Goal: Book appointment/travel/reservation

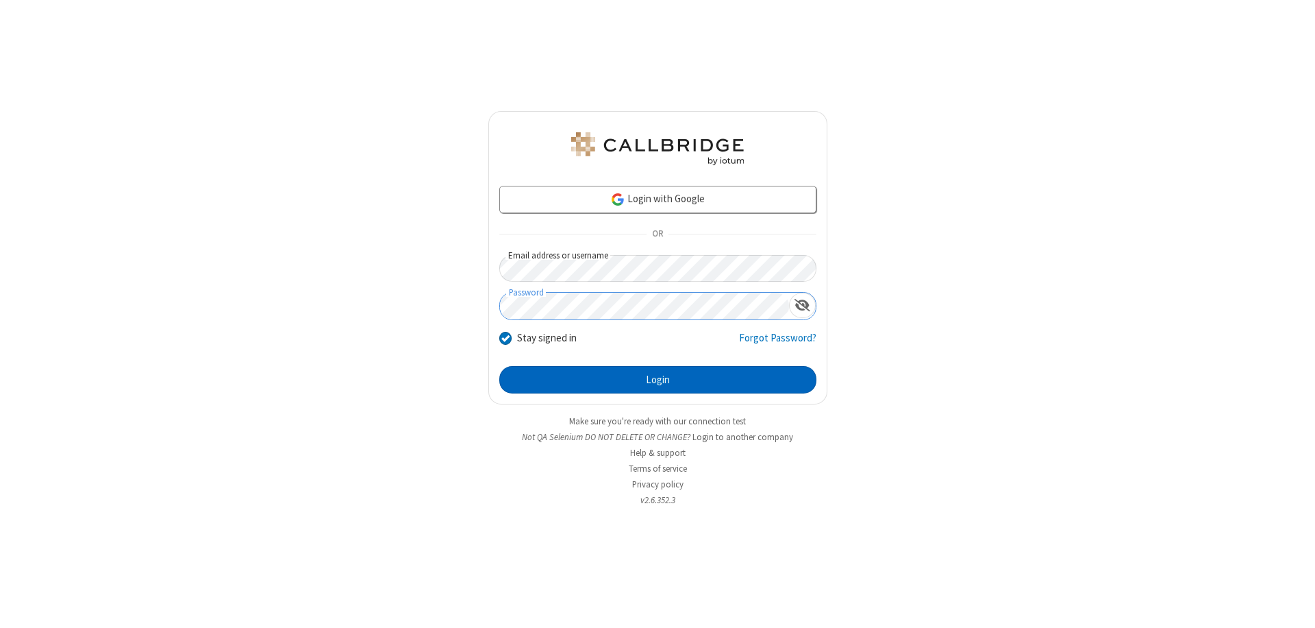
click at [658, 380] on button "Login" at bounding box center [657, 379] width 317 height 27
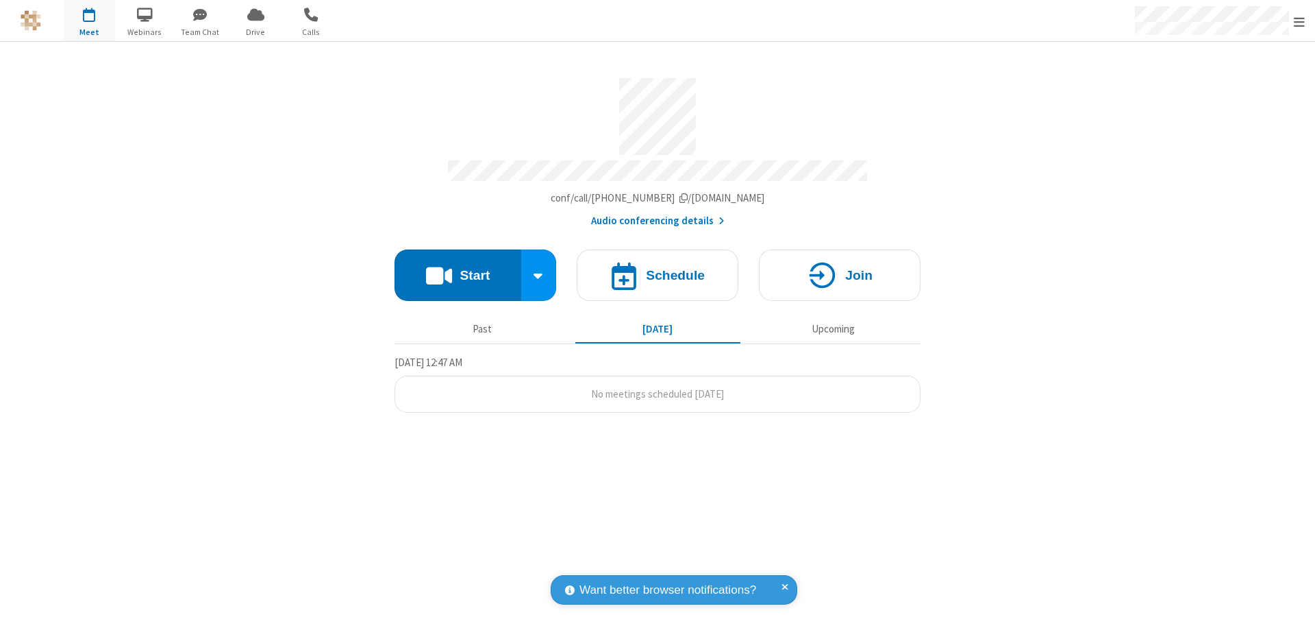
click at [1300, 21] on span "Open menu" at bounding box center [1299, 22] width 11 height 14
click at [89, 21] on span "button" at bounding box center [89, 14] width 51 height 23
click at [658, 269] on h4 "Schedule" at bounding box center [675, 275] width 59 height 13
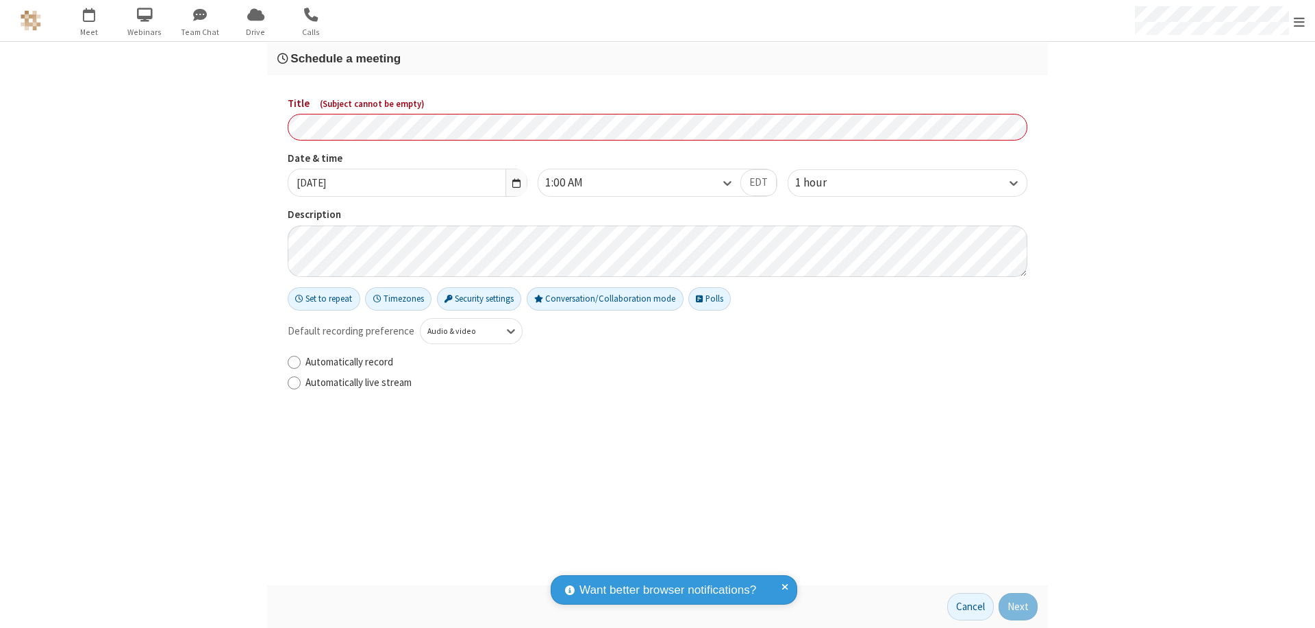
click at [658, 58] on h3 "Schedule a meeting" at bounding box center [657, 58] width 761 height 13
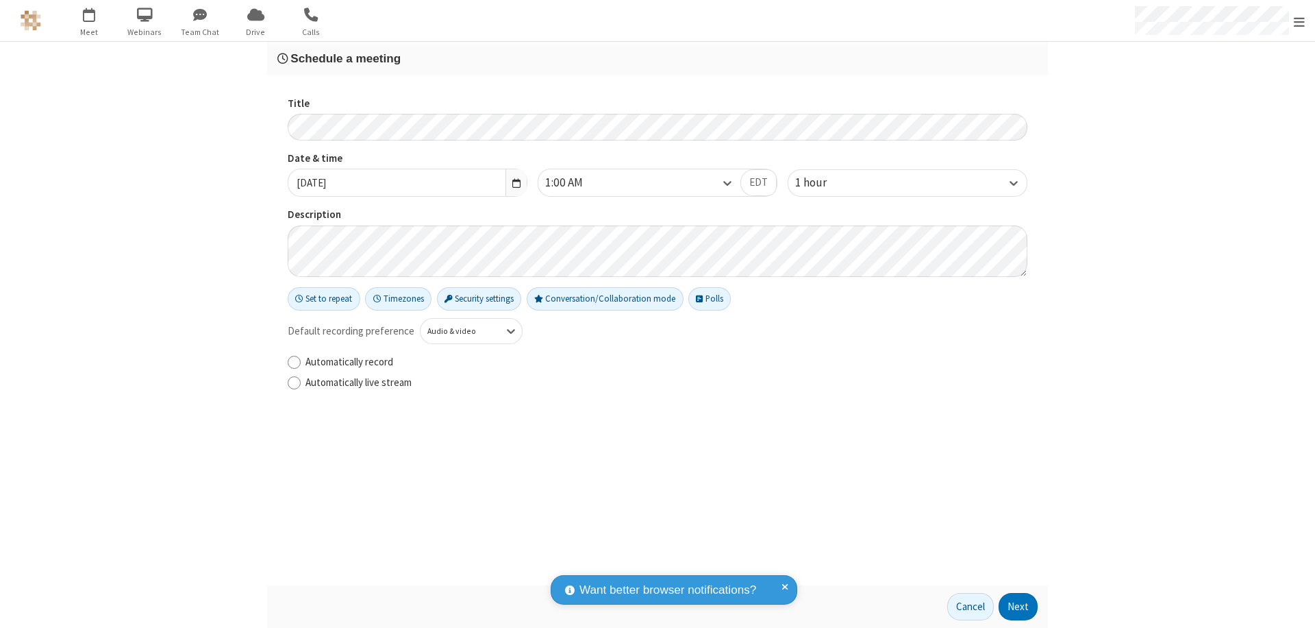
click at [1019, 606] on button "Next" at bounding box center [1018, 606] width 39 height 27
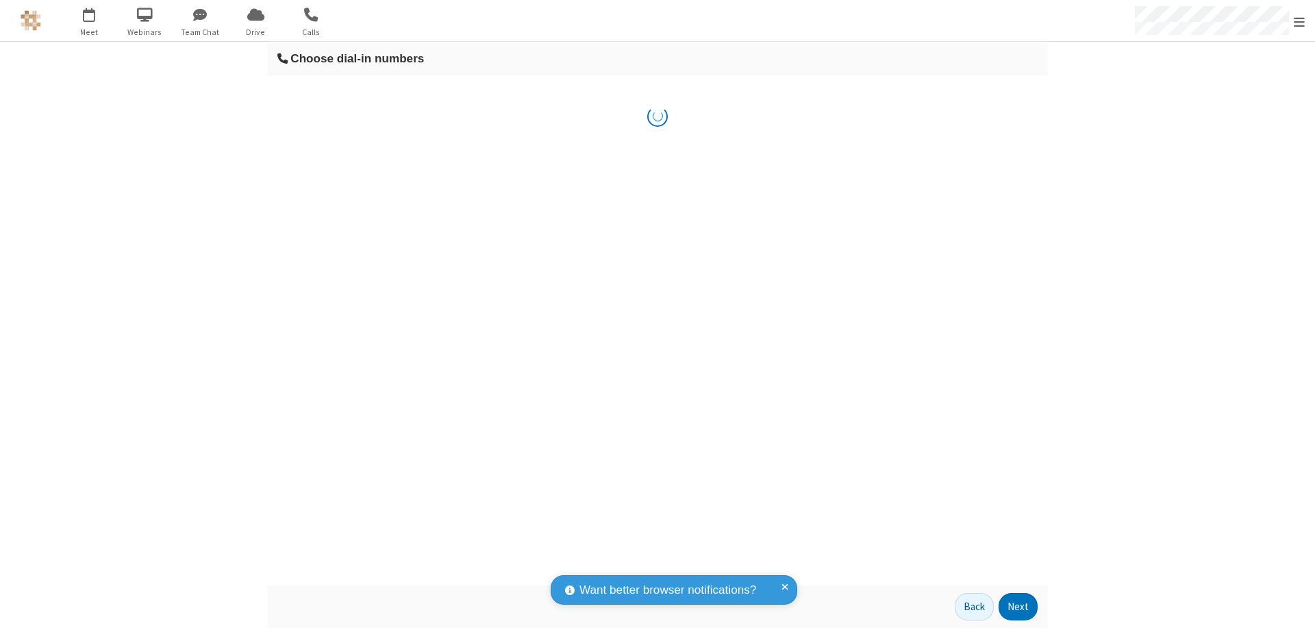
click at [1019, 606] on button "Next" at bounding box center [1018, 606] width 39 height 27
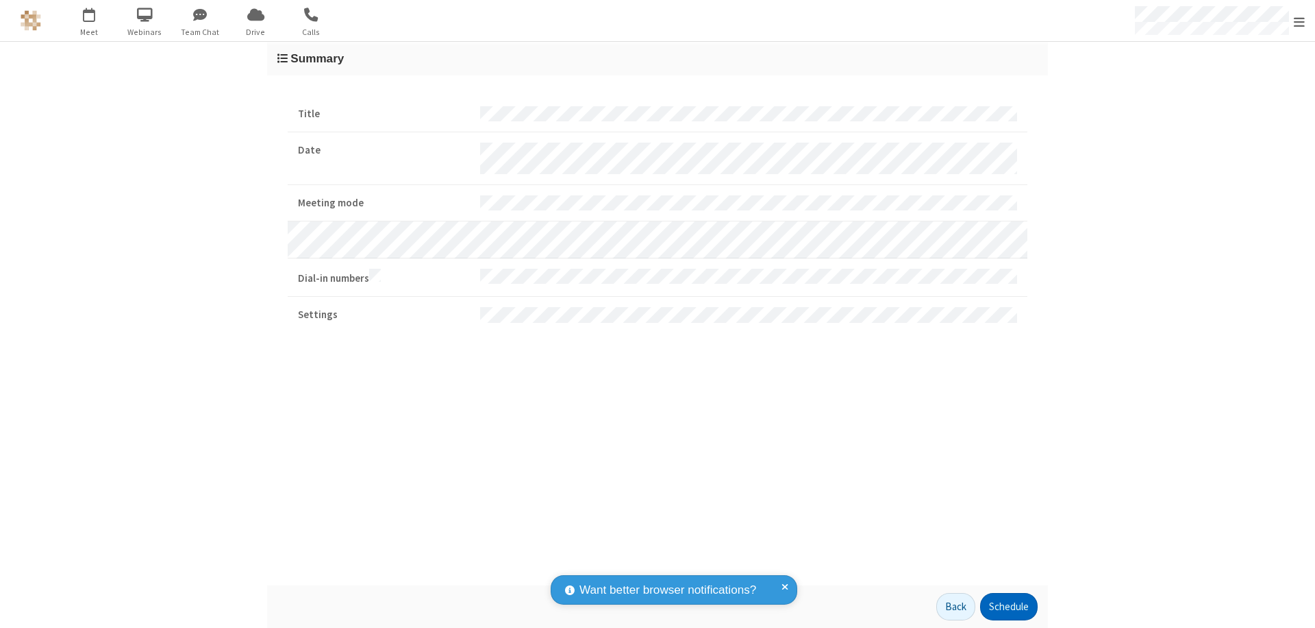
click at [1009, 606] on button "Schedule" at bounding box center [1009, 606] width 58 height 27
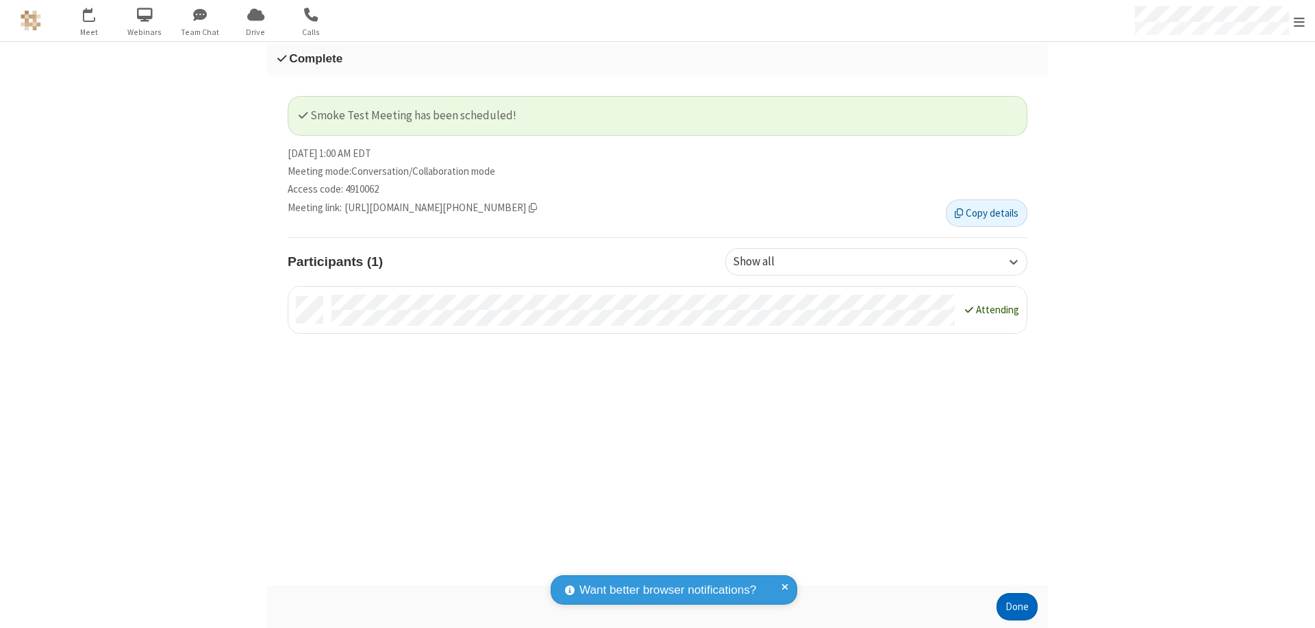
click at [1017, 606] on button "Done" at bounding box center [1017, 606] width 41 height 27
